Goal: Check status: Check status

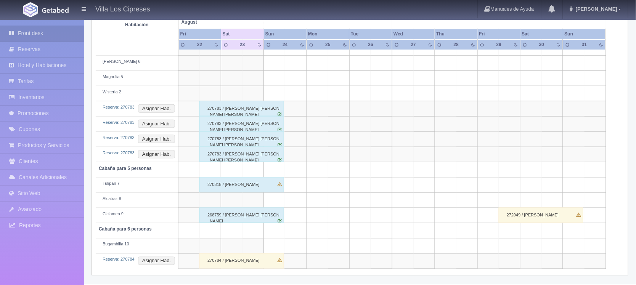
scroll to position [55, 0]
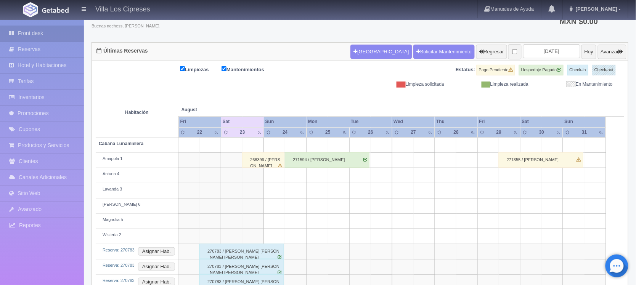
click at [331, 161] on div "271594 / [PERSON_NAME]" at bounding box center [327, 159] width 85 height 15
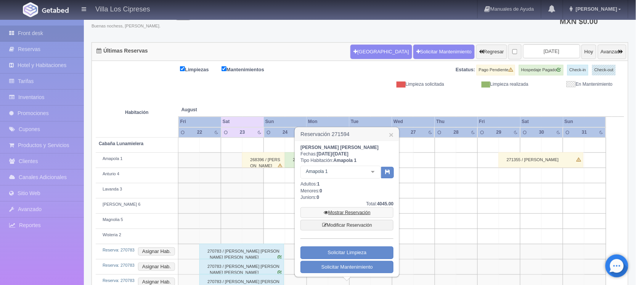
click at [340, 214] on link "Mostrar Reservación" at bounding box center [346, 212] width 93 height 11
click at [344, 212] on link "Mostrar Reservación" at bounding box center [346, 212] width 93 height 11
